Goal: Transaction & Acquisition: Purchase product/service

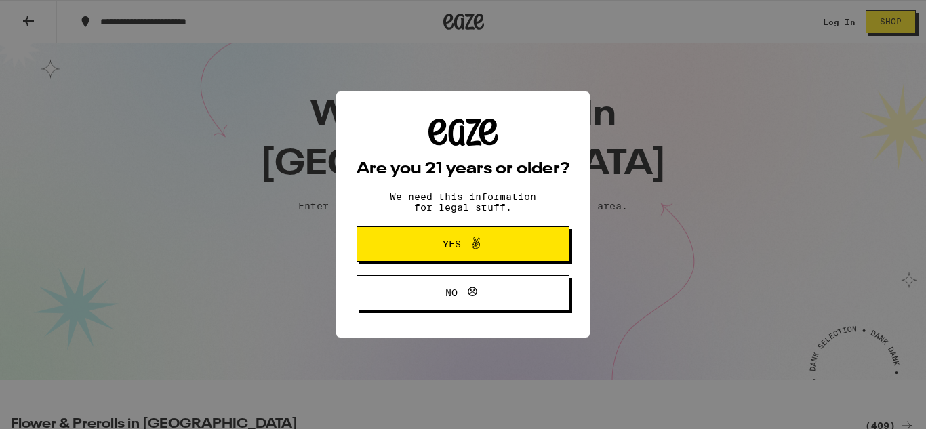
click at [496, 239] on span "Yes" at bounding box center [462, 244] width 103 height 18
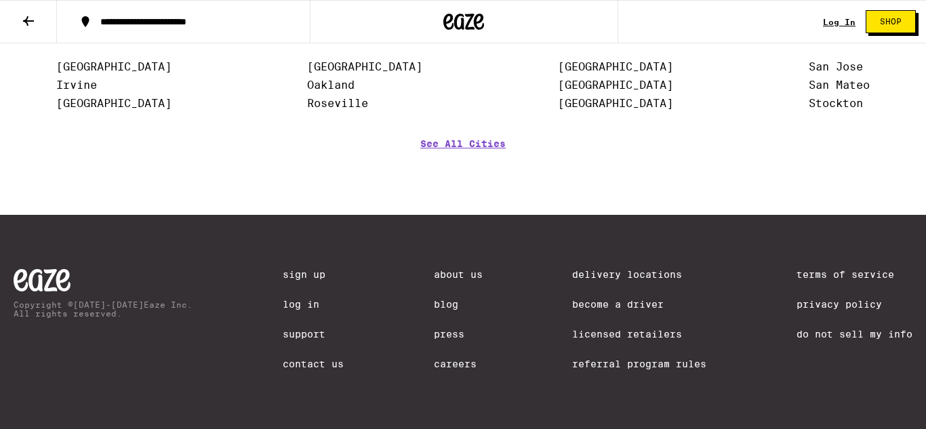
click at [452, 365] on link "Careers" at bounding box center [458, 364] width 49 height 11
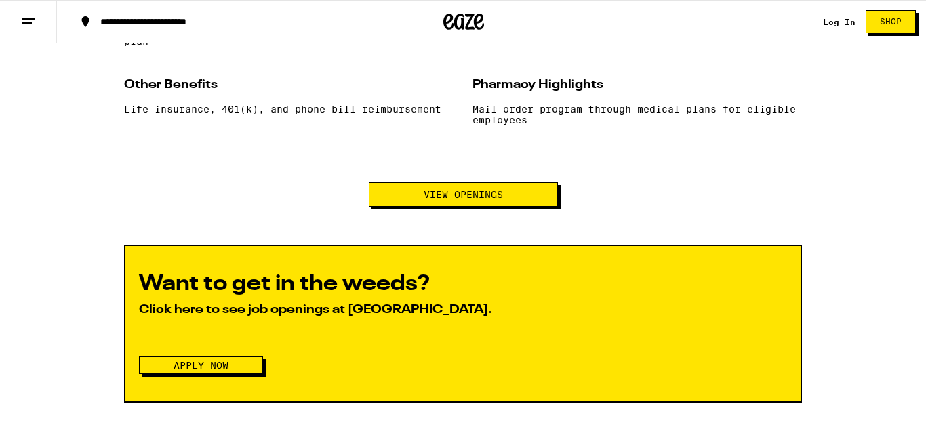
scroll to position [1396, 0]
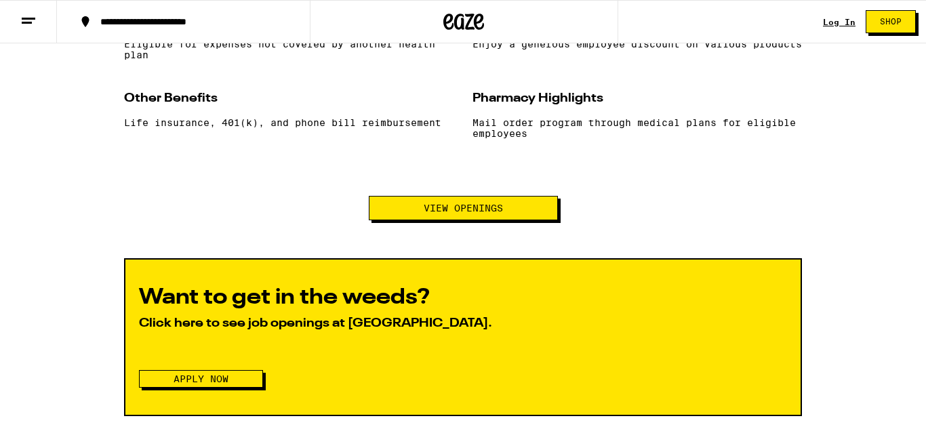
click at [251, 388] on button "Apply Now" at bounding box center [201, 379] width 124 height 18
click at [416, 220] on button "View Openings" at bounding box center [463, 208] width 189 height 24
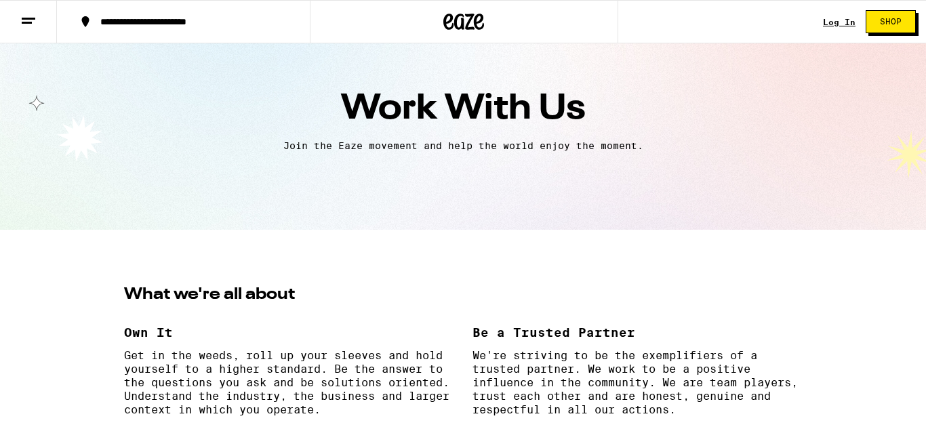
scroll to position [0, 0]
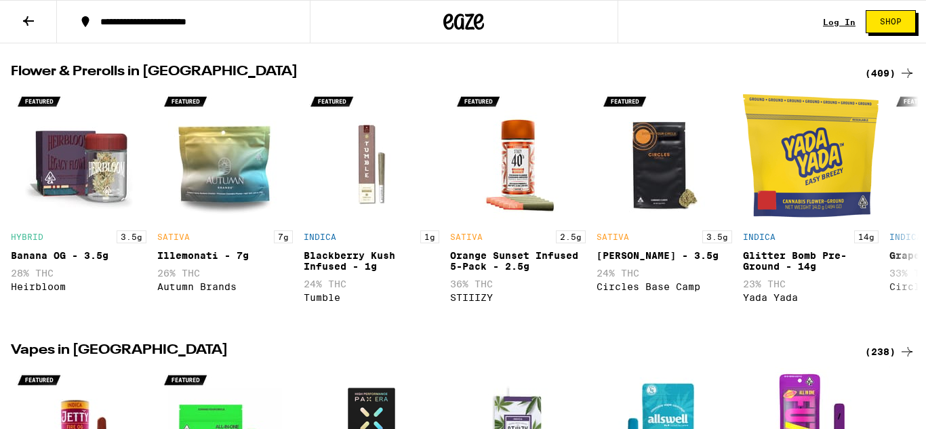
scroll to position [380, 0]
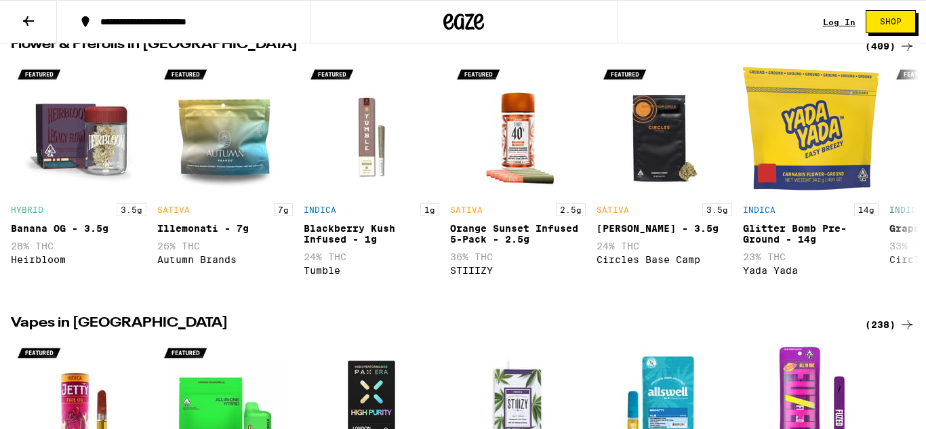
click at [901, 47] on icon at bounding box center [907, 46] width 16 height 16
